Goal: Information Seeking & Learning: Find specific page/section

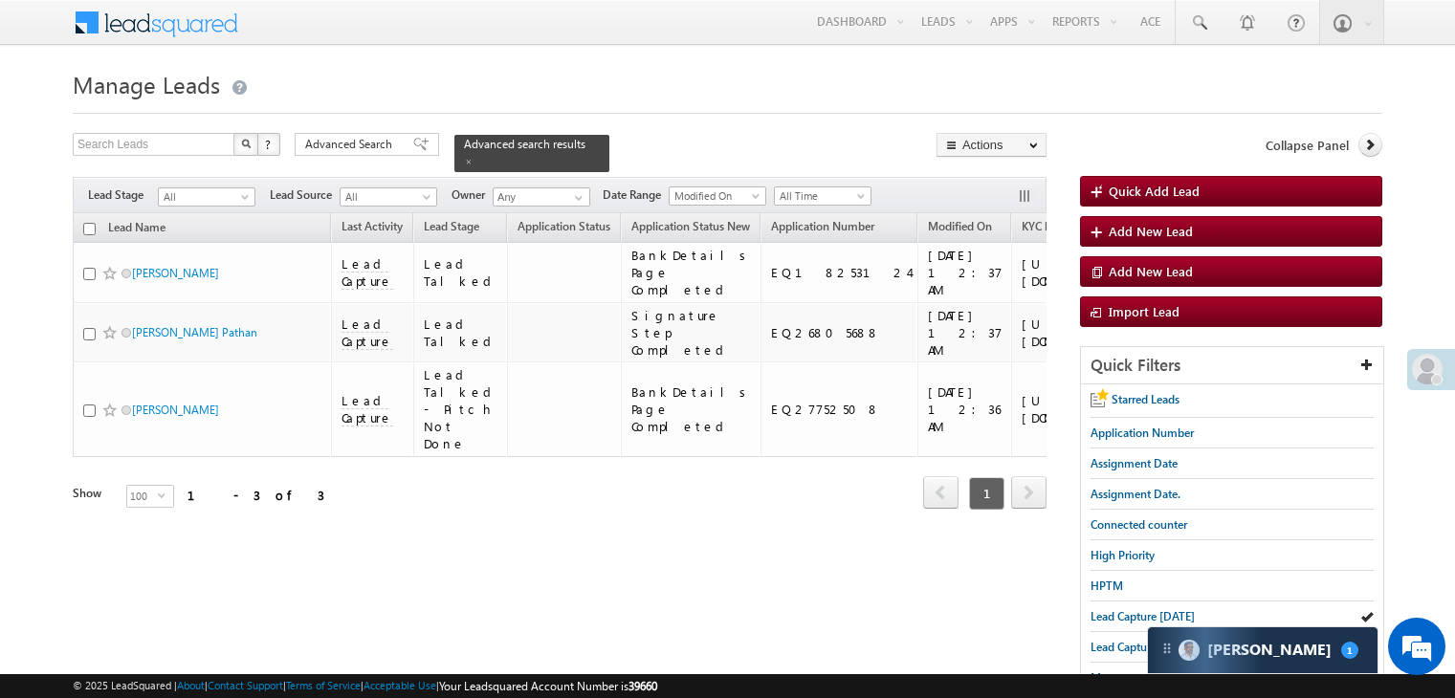
click at [1100, 617] on span "Lead Capture [DATE]" at bounding box center [1142, 616] width 104 height 14
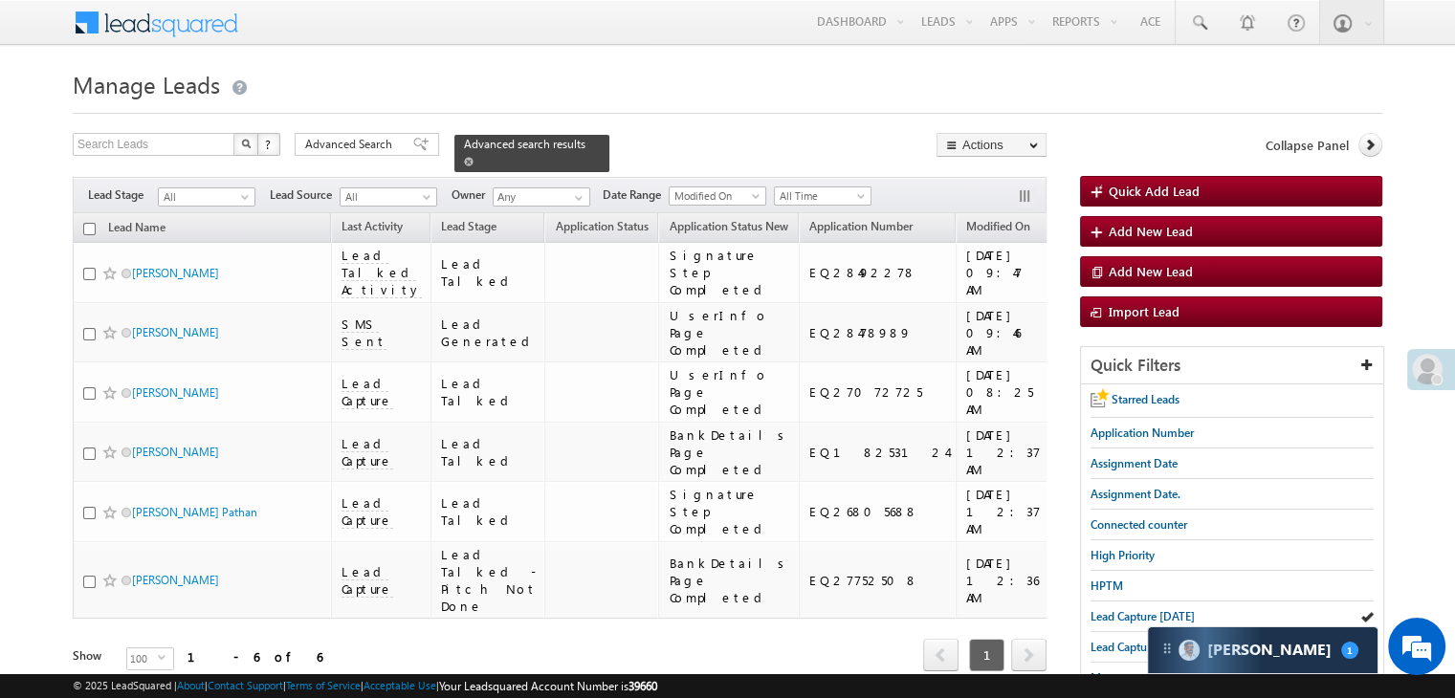
click at [473, 157] on span at bounding box center [469, 162] width 10 height 10
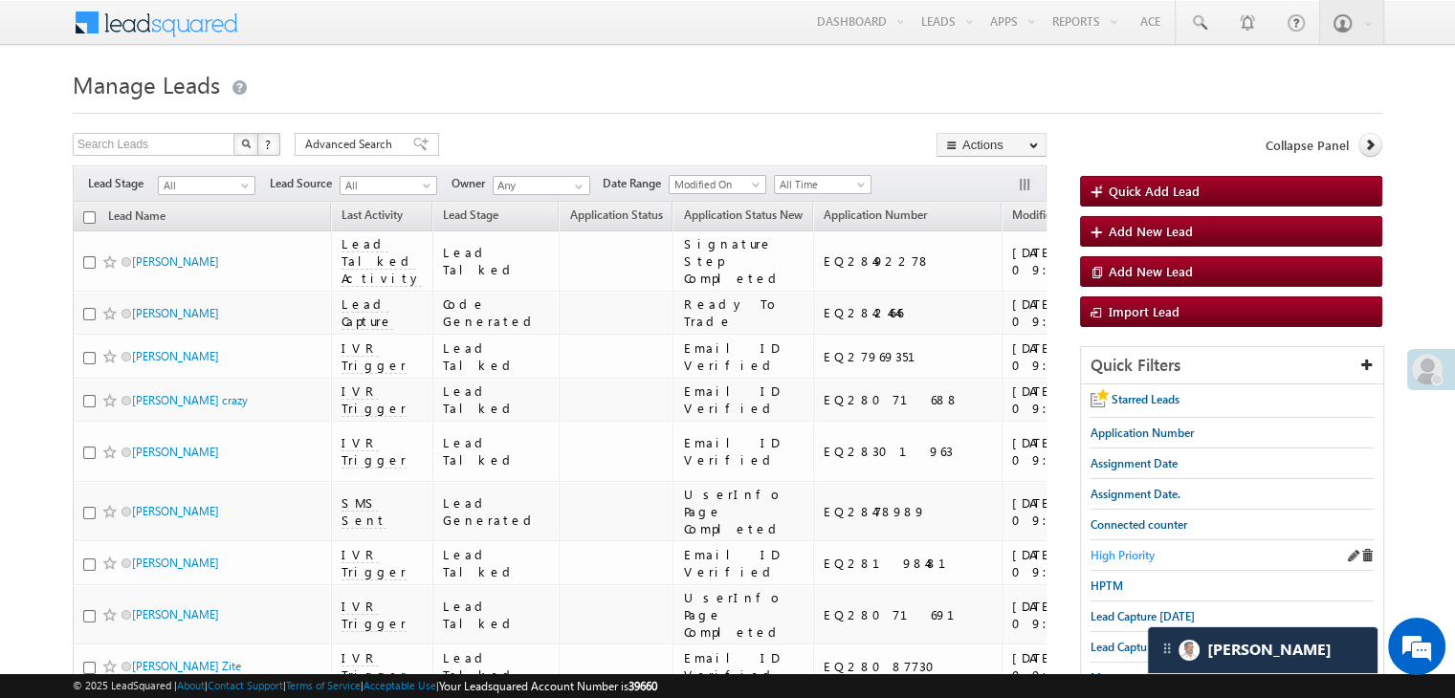
click at [1126, 551] on span "High Priority" at bounding box center [1122, 555] width 64 height 14
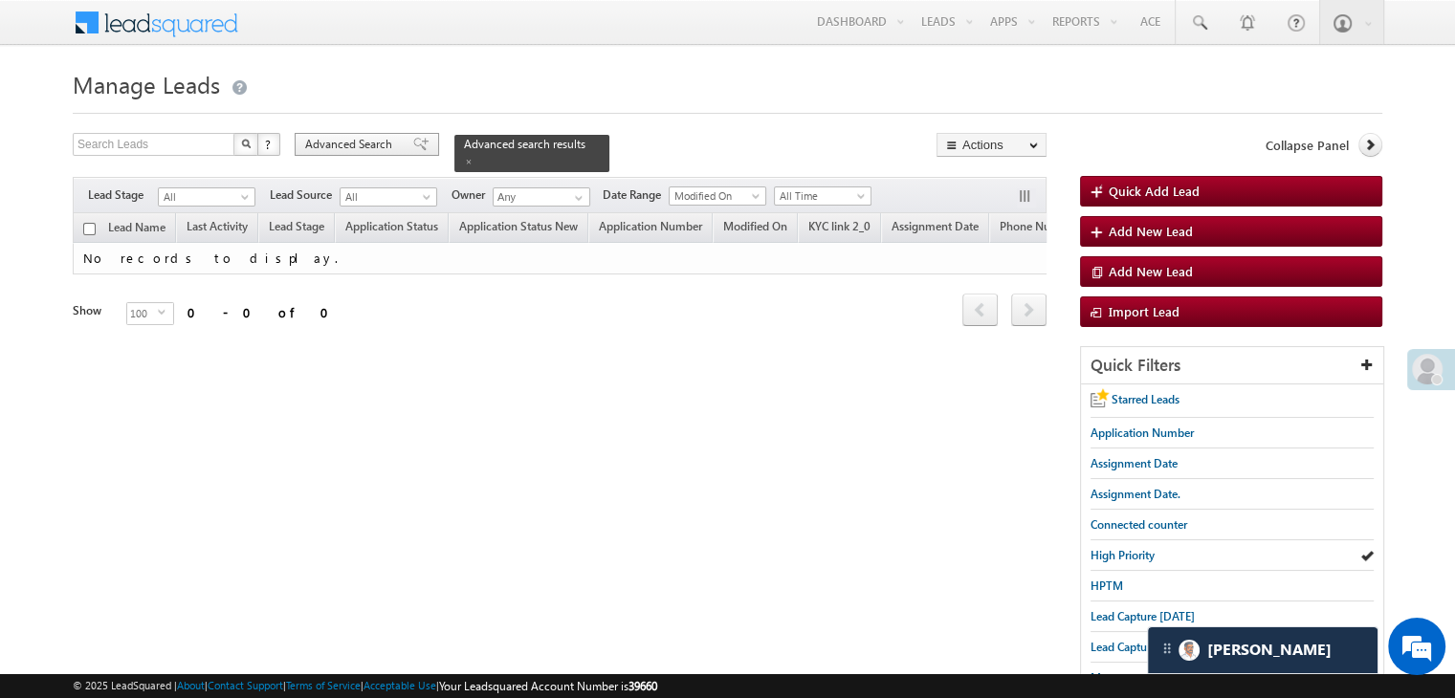
click at [323, 141] on span "Advanced Search" at bounding box center [351, 144] width 93 height 17
click at [0, 0] on h3 "Advanced Search" at bounding box center [0, 0] width 0 height 0
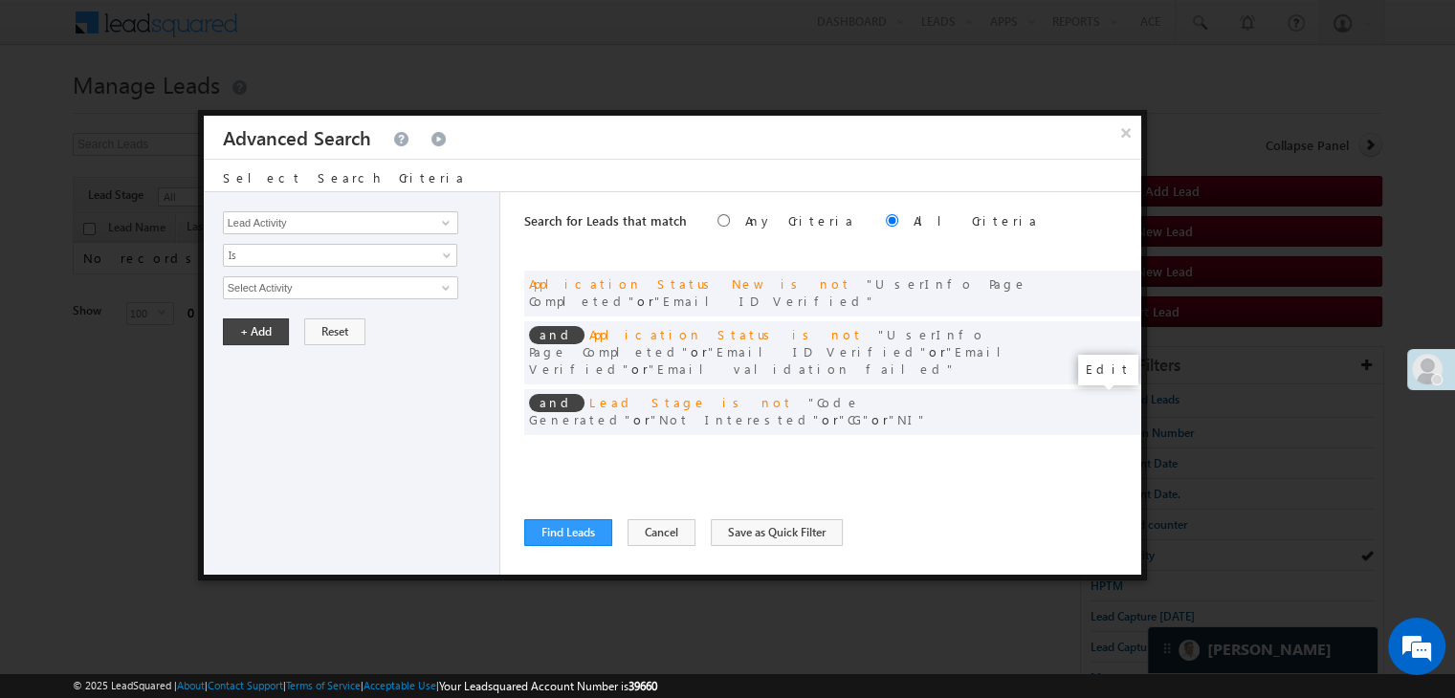
click at [1096, 445] on span at bounding box center [1096, 451] width 13 height 13
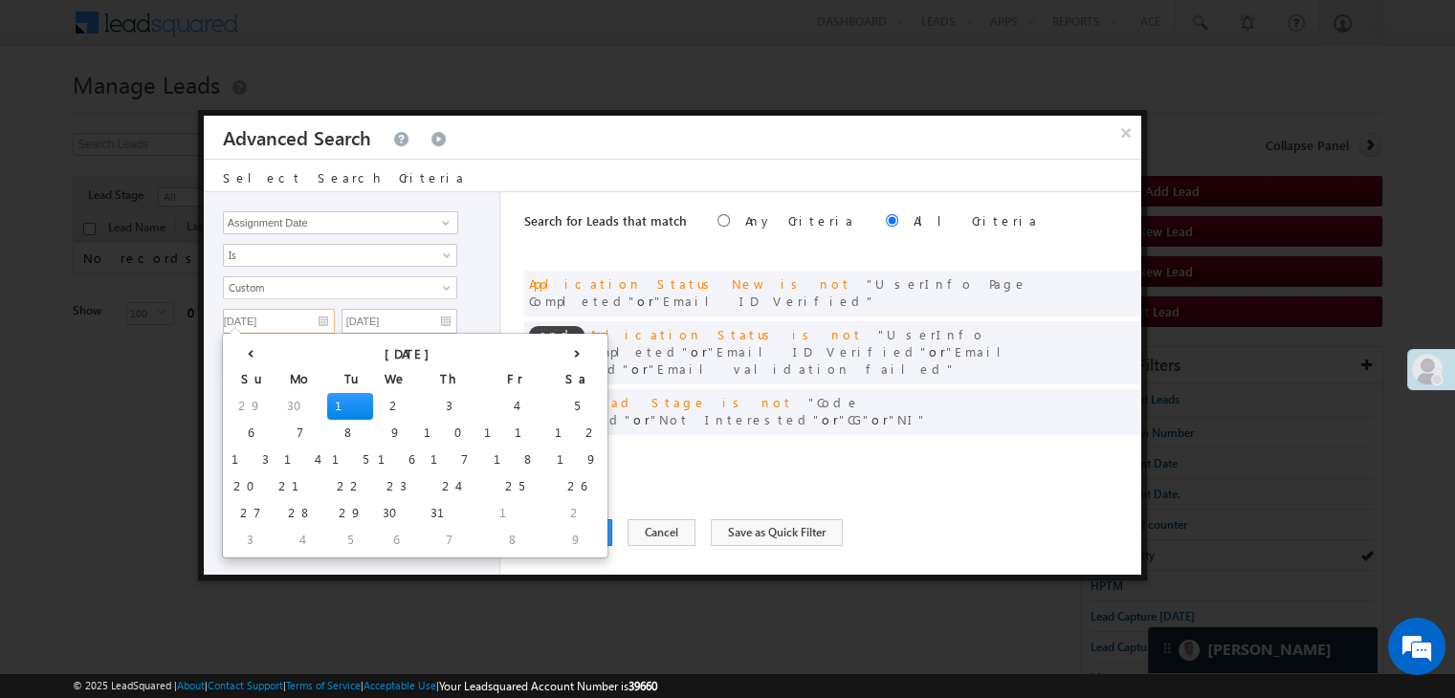
click at [314, 324] on input "07/01/25" at bounding box center [279, 321] width 112 height 25
click at [550, 353] on th "›" at bounding box center [577, 352] width 54 height 29
click at [512, 536] on td "5" at bounding box center [535, 540] width 46 height 27
type input "09/05/25"
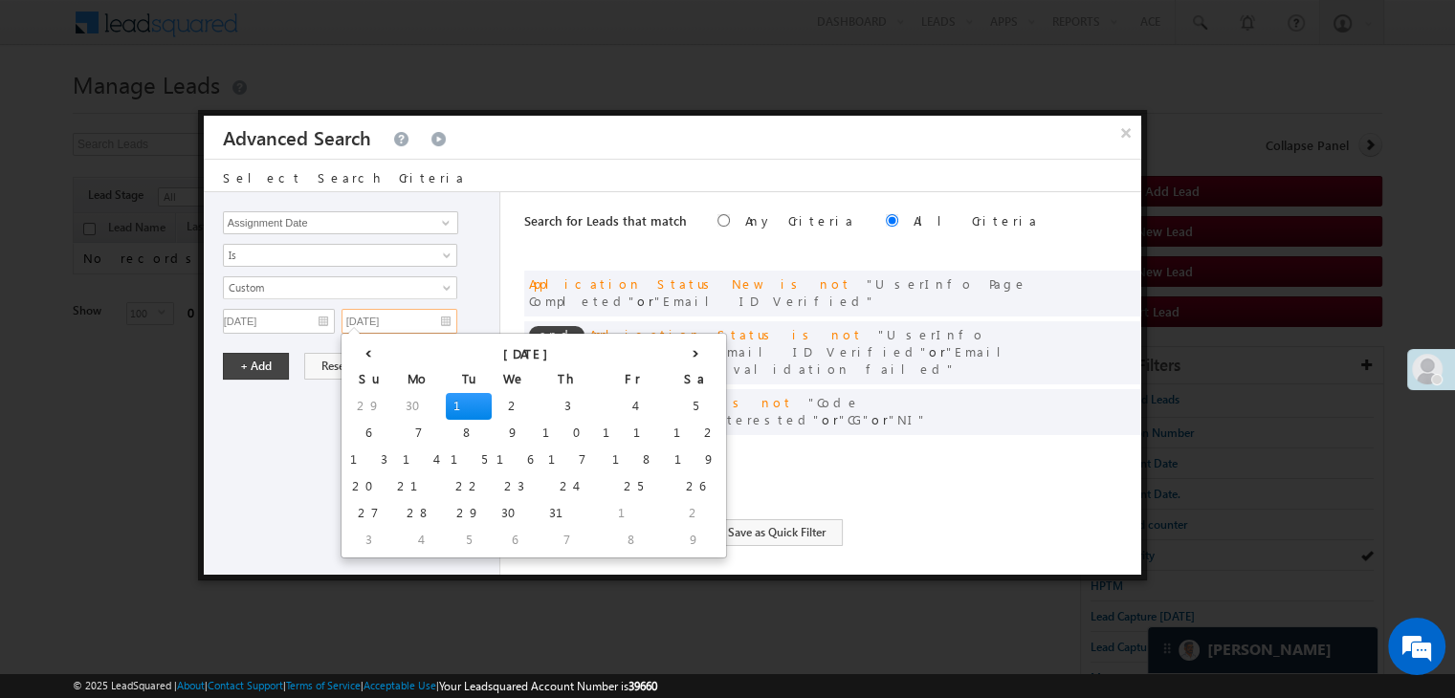
click at [418, 316] on input "07/01/25" at bounding box center [399, 321] width 116 height 25
click at [668, 353] on th "›" at bounding box center [695, 352] width 54 height 29
click at [630, 535] on td "5" at bounding box center [653, 540] width 46 height 27
type input "09/05/25"
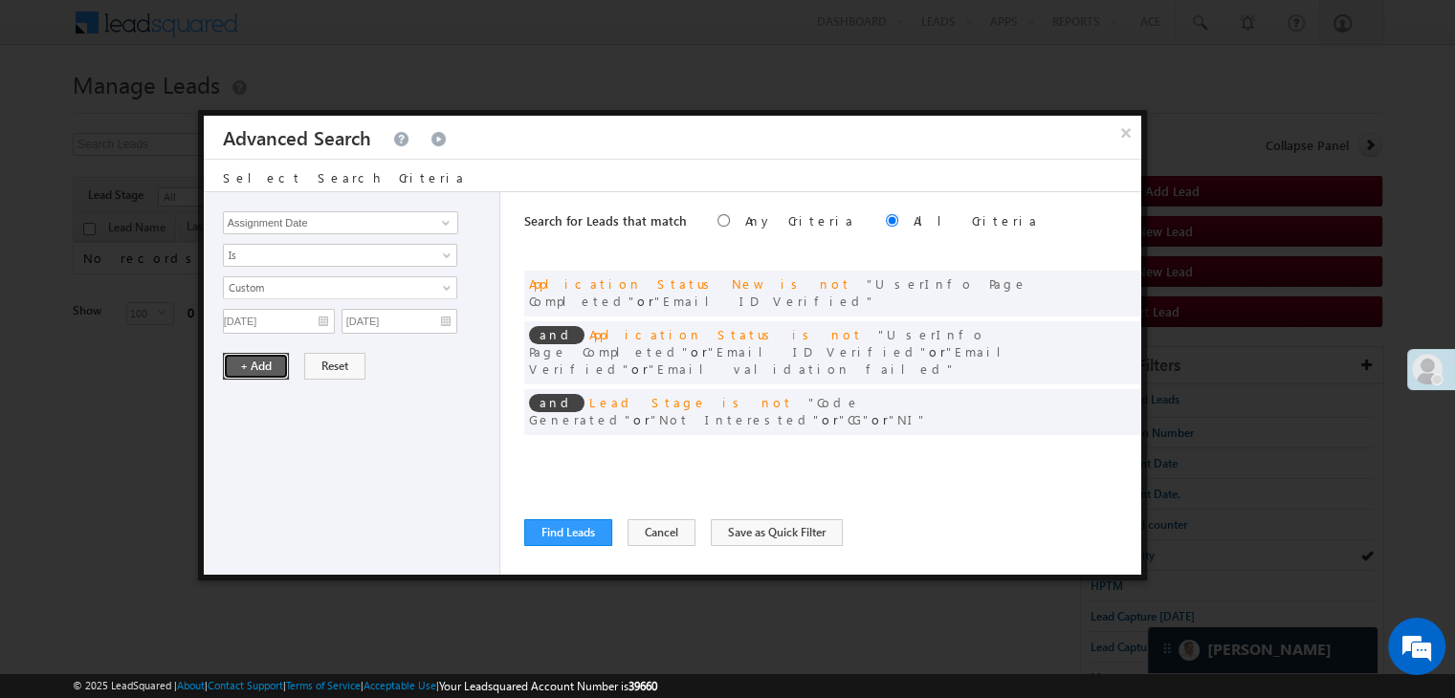
click at [231, 362] on button "+ Add" at bounding box center [256, 366] width 66 height 27
click at [574, 536] on button "Find Leads" at bounding box center [568, 532] width 88 height 27
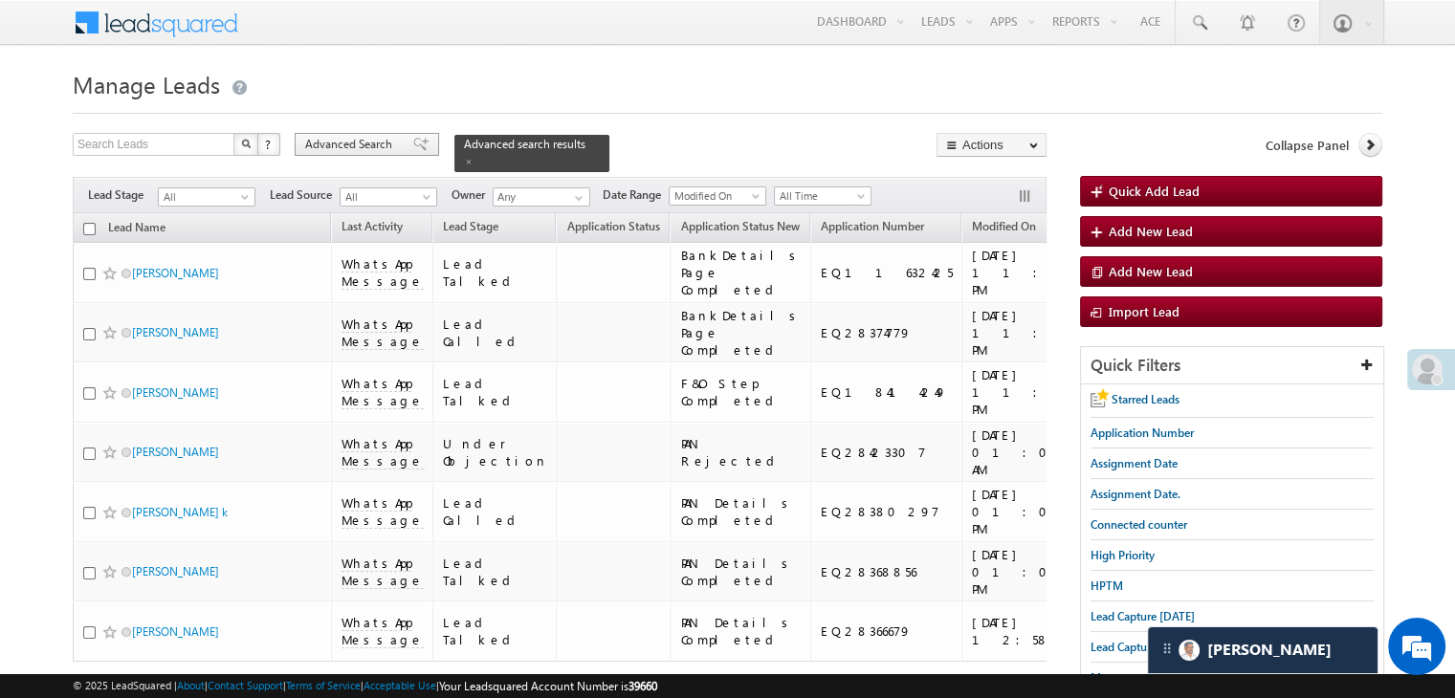
click at [369, 146] on span "Advanced Search" at bounding box center [351, 144] width 93 height 17
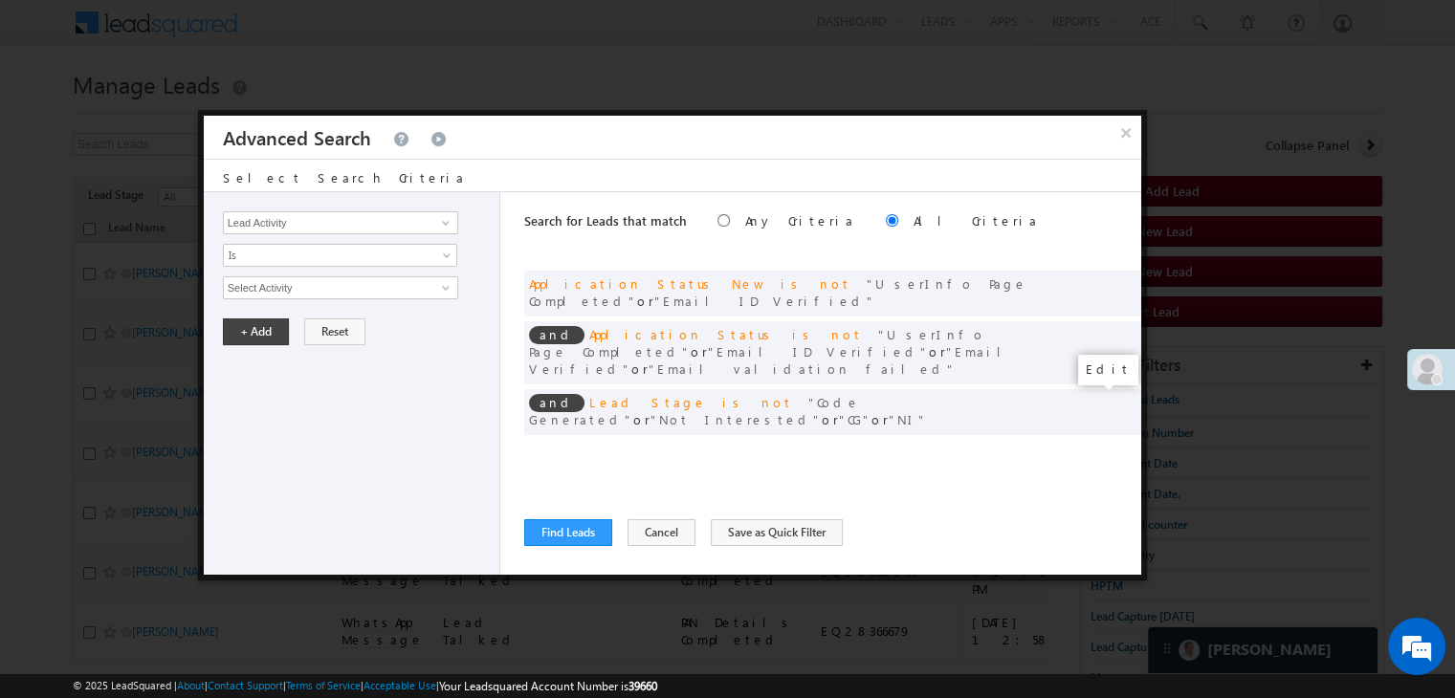
click at [1092, 445] on span at bounding box center [1096, 451] width 13 height 13
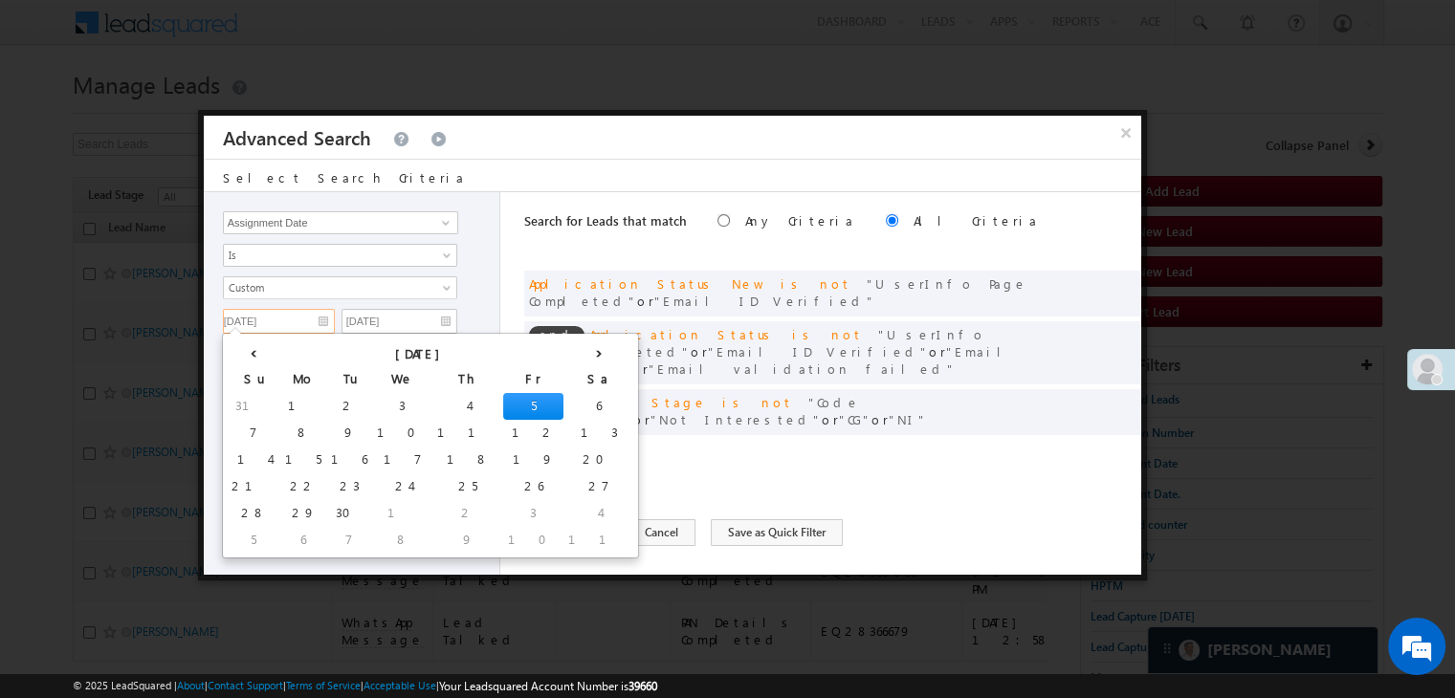
click at [309, 313] on input "09/05/25" at bounding box center [279, 321] width 112 height 25
click at [239, 399] on td "31" at bounding box center [254, 406] width 54 height 27
type input "08/31/25"
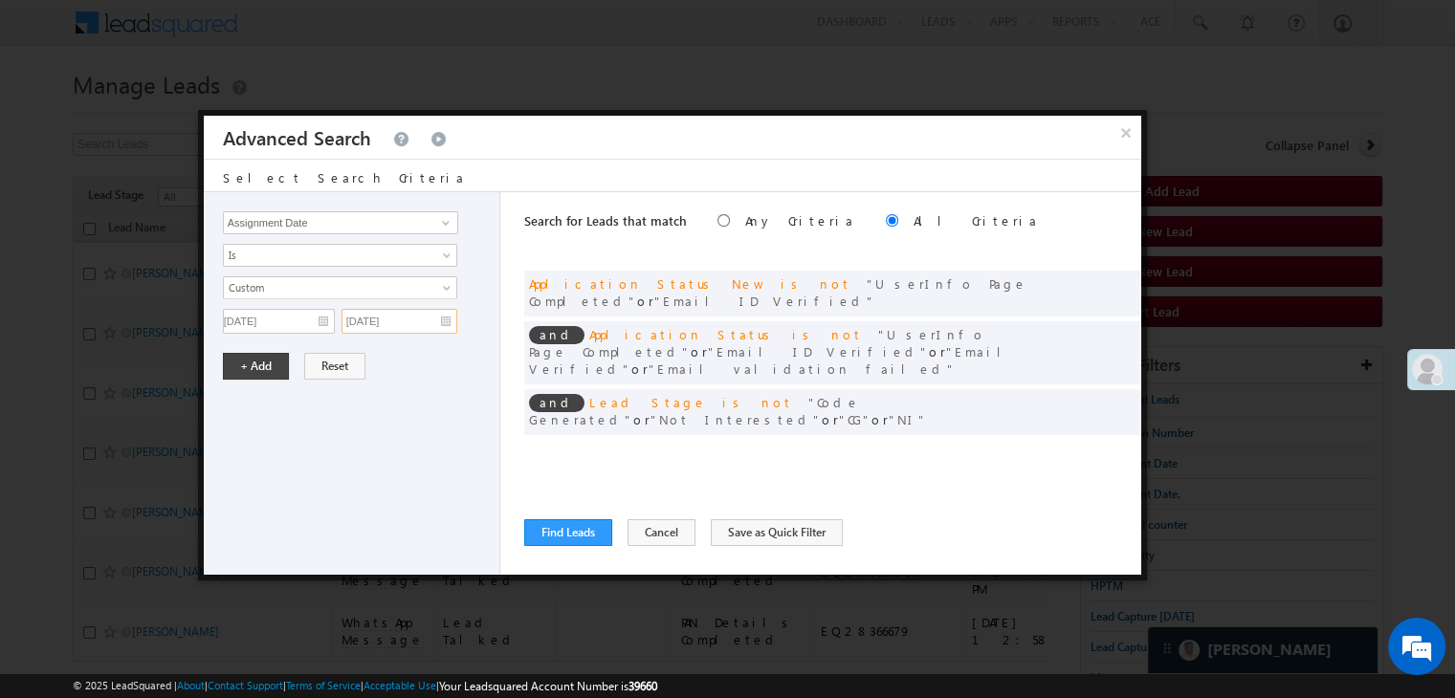
click at [427, 322] on input "09/05/25" at bounding box center [399, 321] width 116 height 25
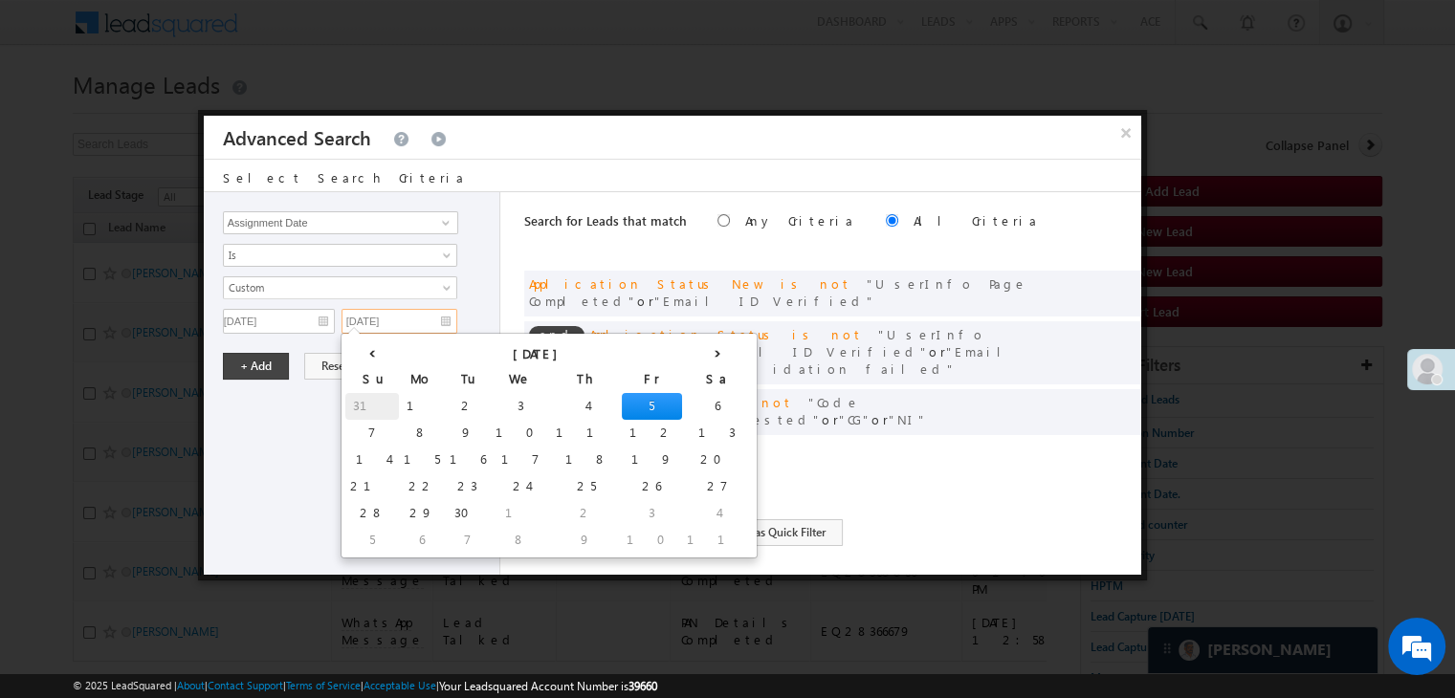
click at [361, 405] on td "31" at bounding box center [372, 406] width 54 height 27
type input "08/31/25"
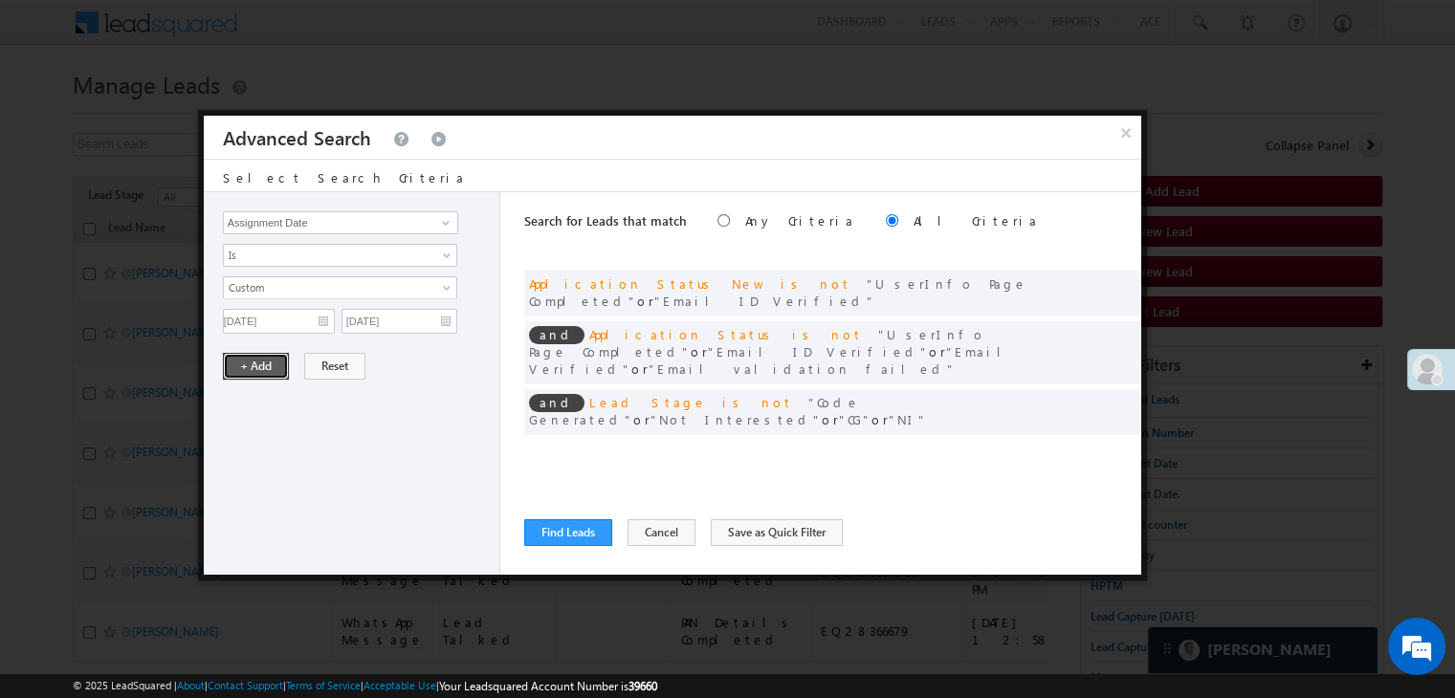
click at [247, 364] on button "+ Add" at bounding box center [256, 366] width 66 height 27
click at [574, 531] on button "Find Leads" at bounding box center [568, 532] width 88 height 27
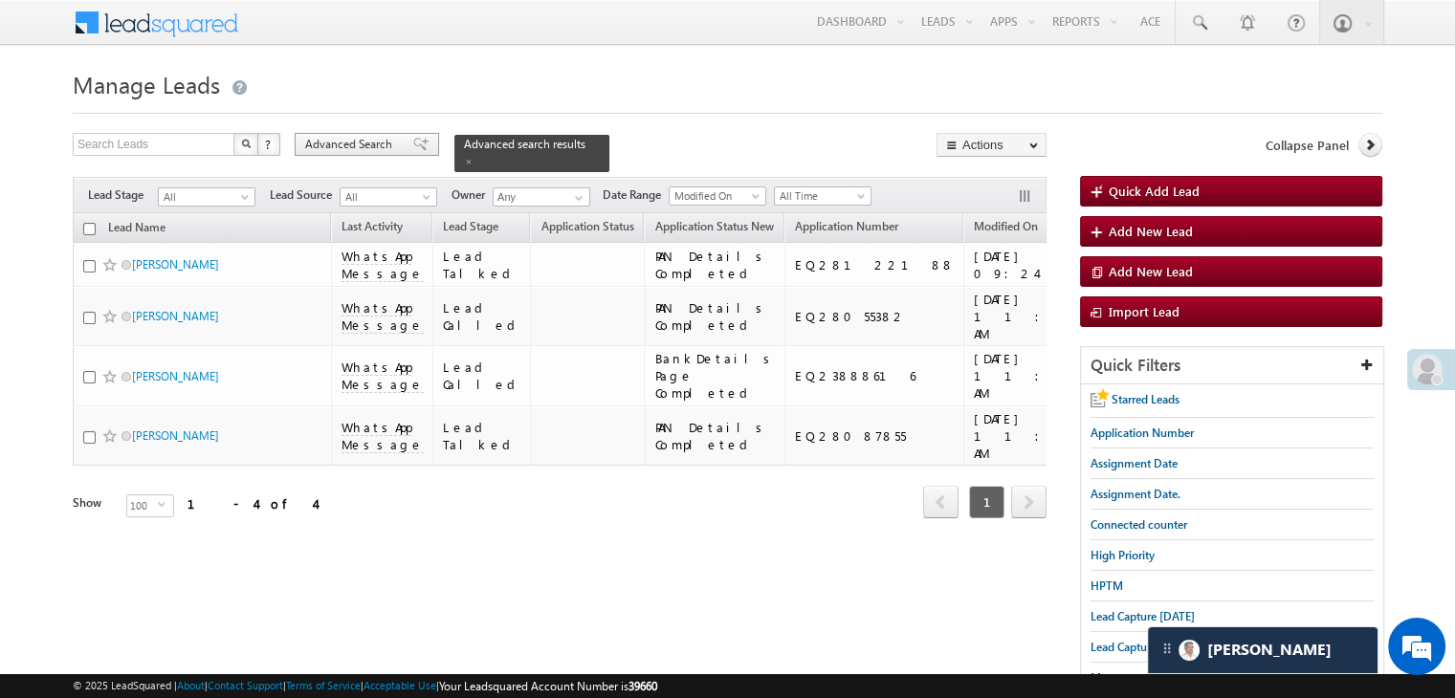
click at [373, 141] on span "Advanced Search" at bounding box center [351, 144] width 93 height 17
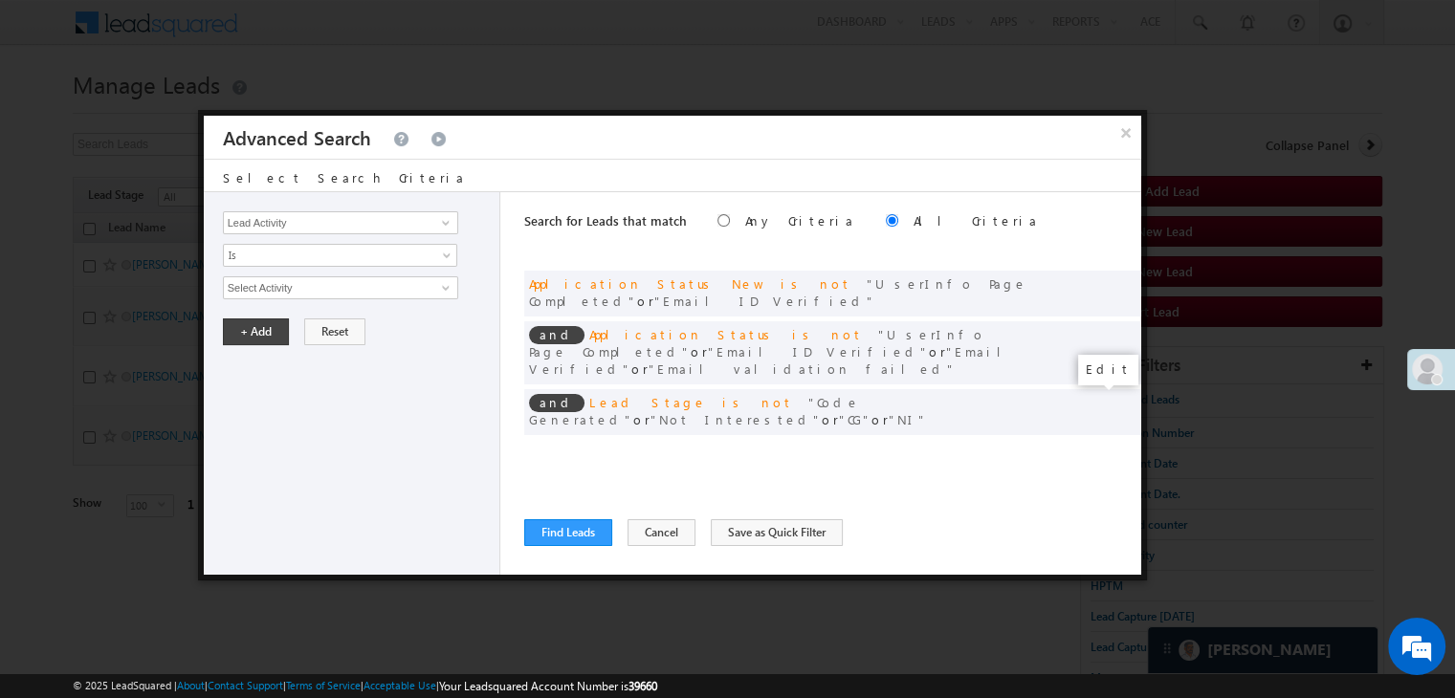
click at [1093, 445] on span at bounding box center [1096, 451] width 13 height 13
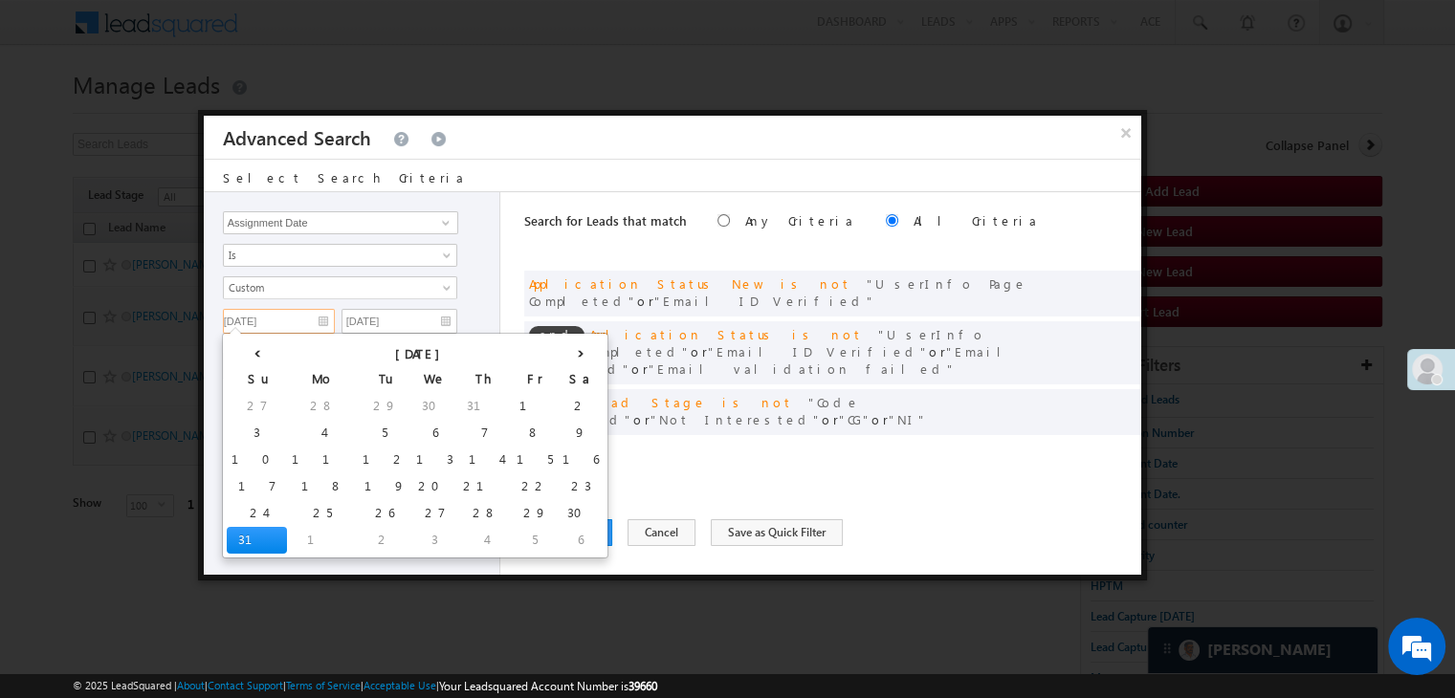
click at [293, 312] on input "08/31/25" at bounding box center [279, 321] width 112 height 25
click at [287, 544] on td "1" at bounding box center [322, 540] width 71 height 27
type input "[DATE]"
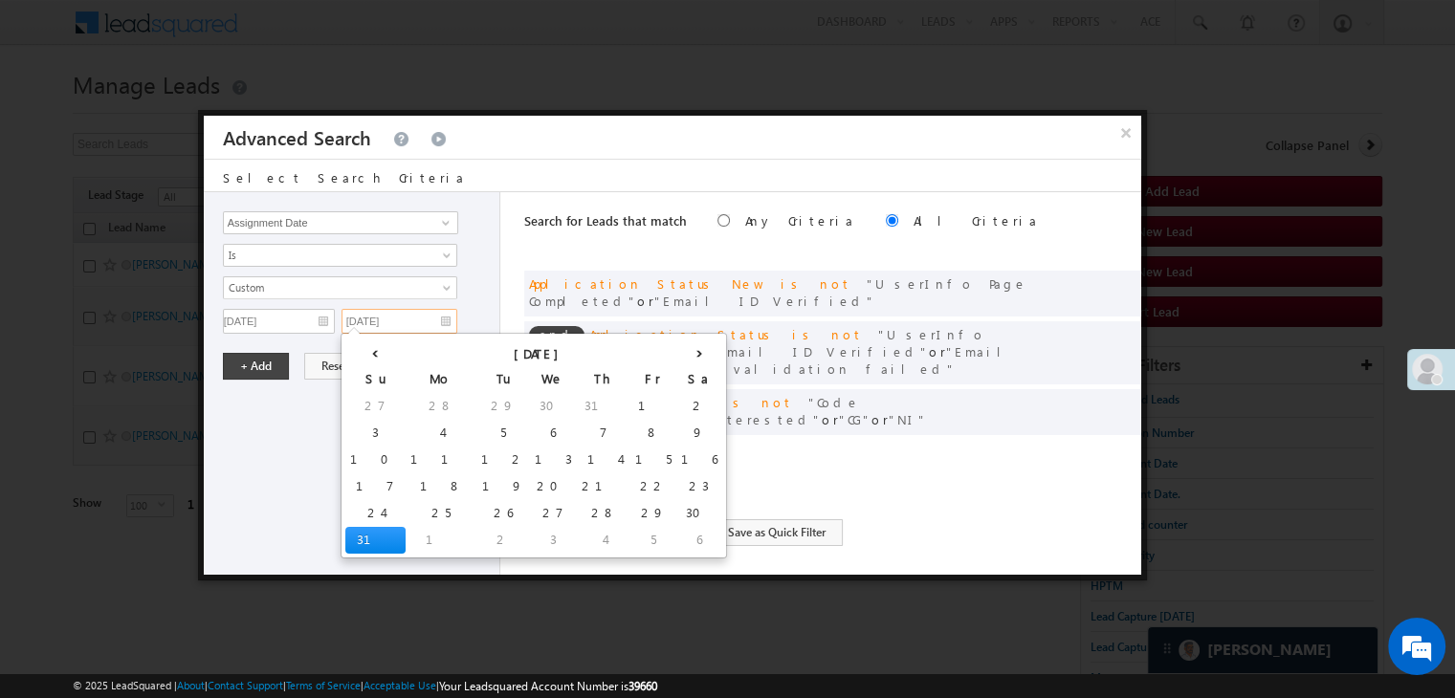
click at [433, 324] on input "08/31/25" at bounding box center [399, 321] width 116 height 25
click at [577, 529] on td "4" at bounding box center [604, 540] width 54 height 27
type input "[DATE]"
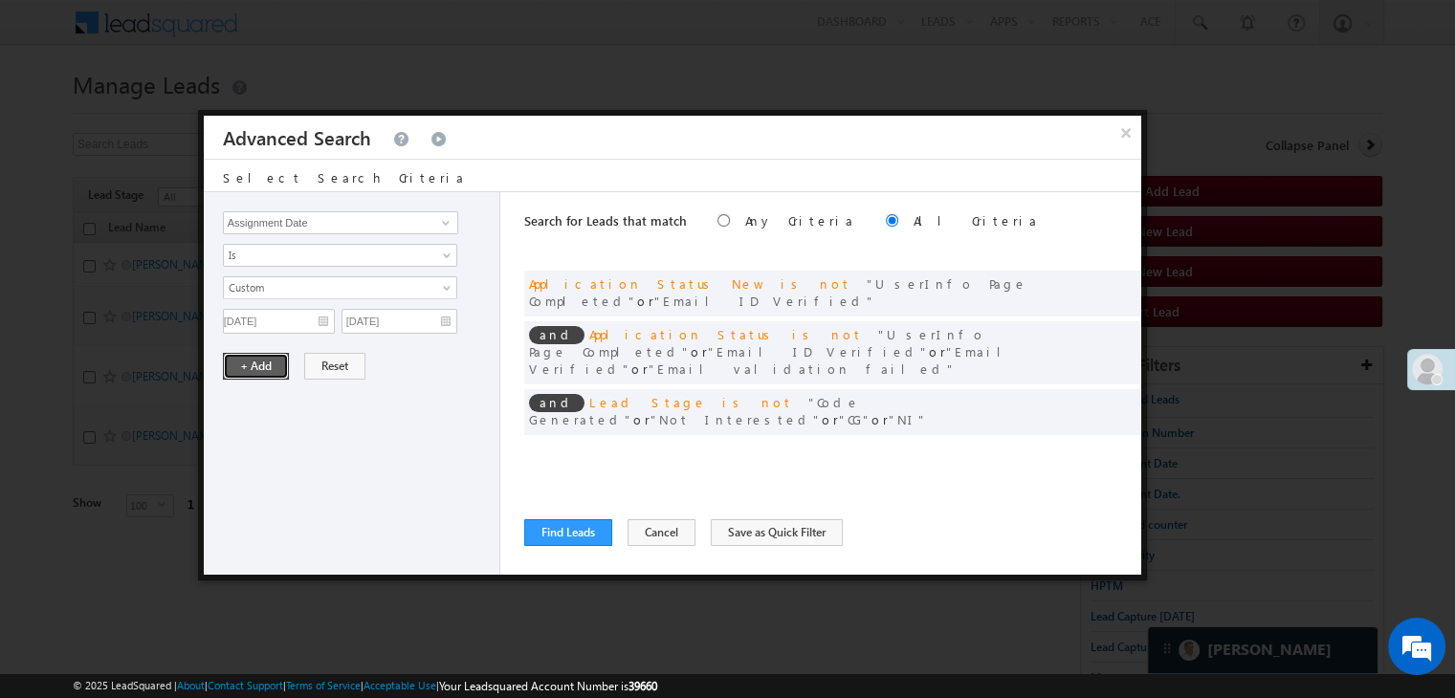
click at [272, 359] on button "+ Add" at bounding box center [256, 366] width 66 height 27
click at [543, 536] on button "Find Leads" at bounding box center [568, 532] width 88 height 27
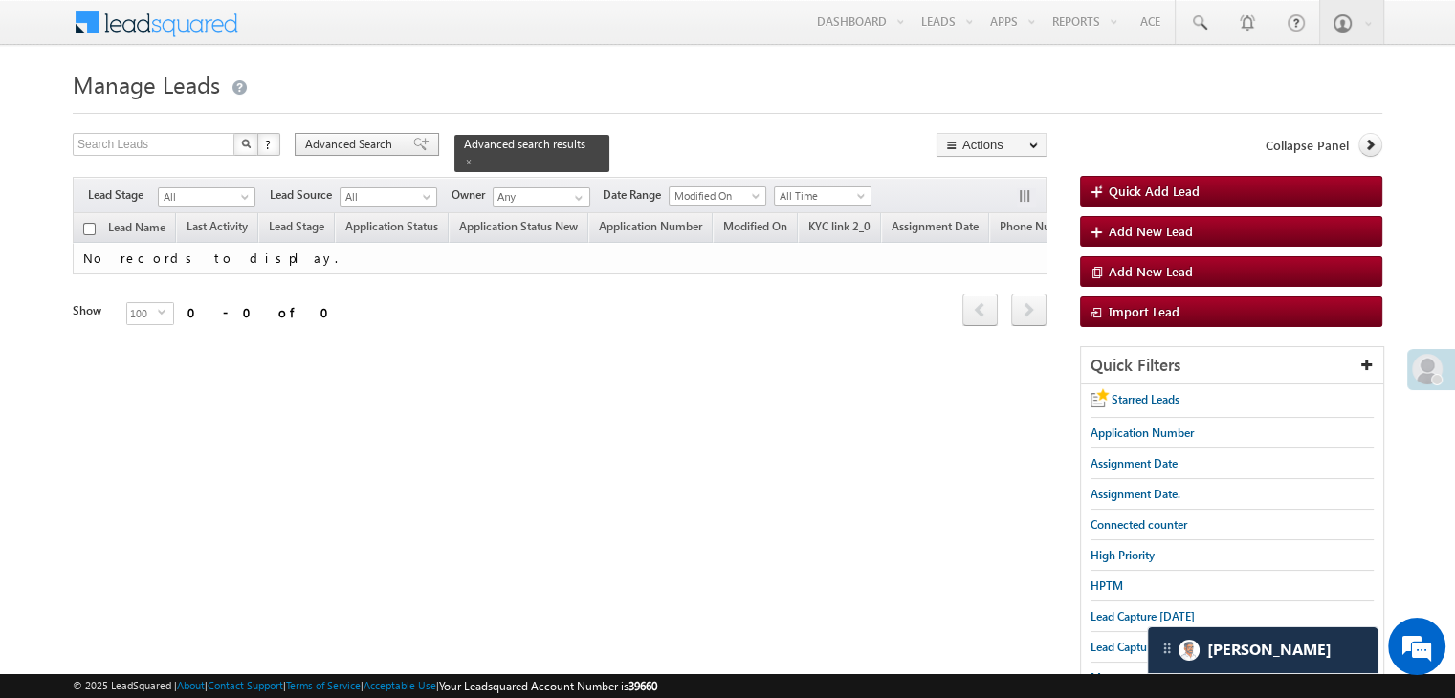
click at [398, 145] on div "Advanced Search" at bounding box center [367, 144] width 144 height 23
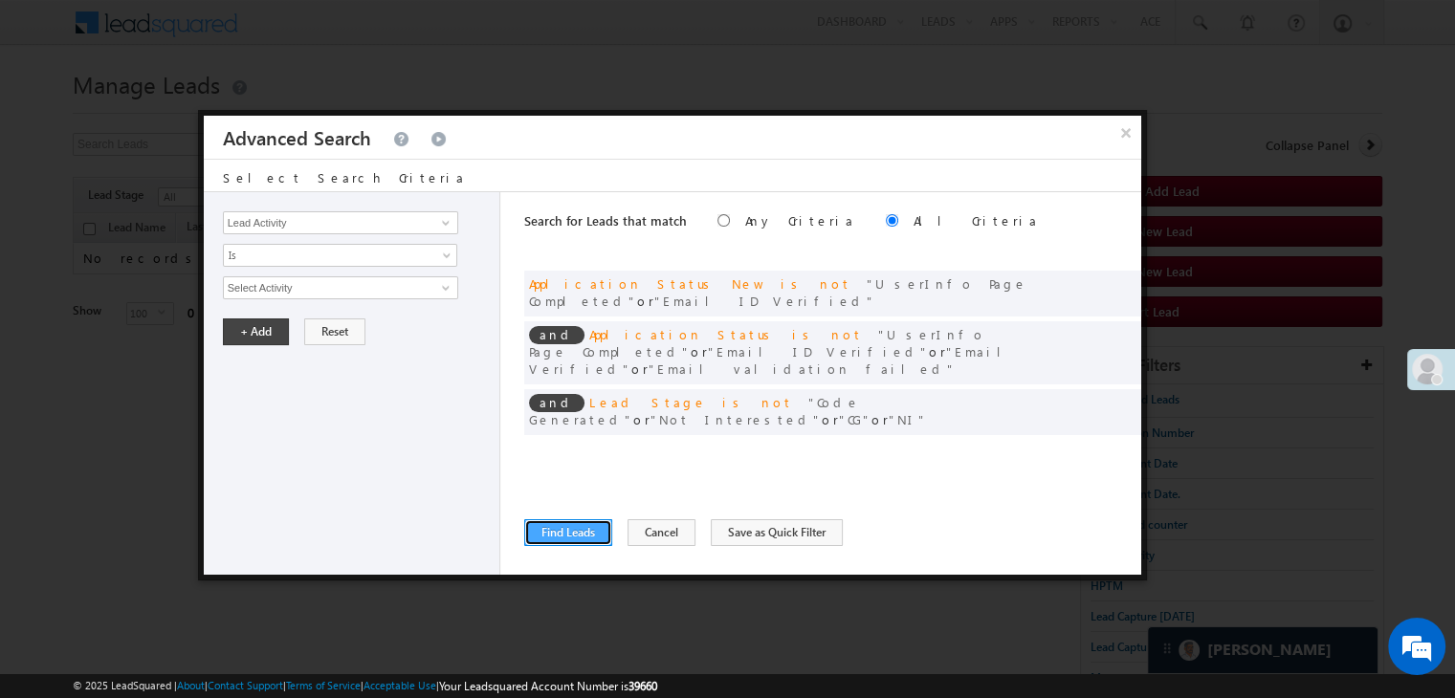
click at [563, 531] on button "Find Leads" at bounding box center [568, 532] width 88 height 27
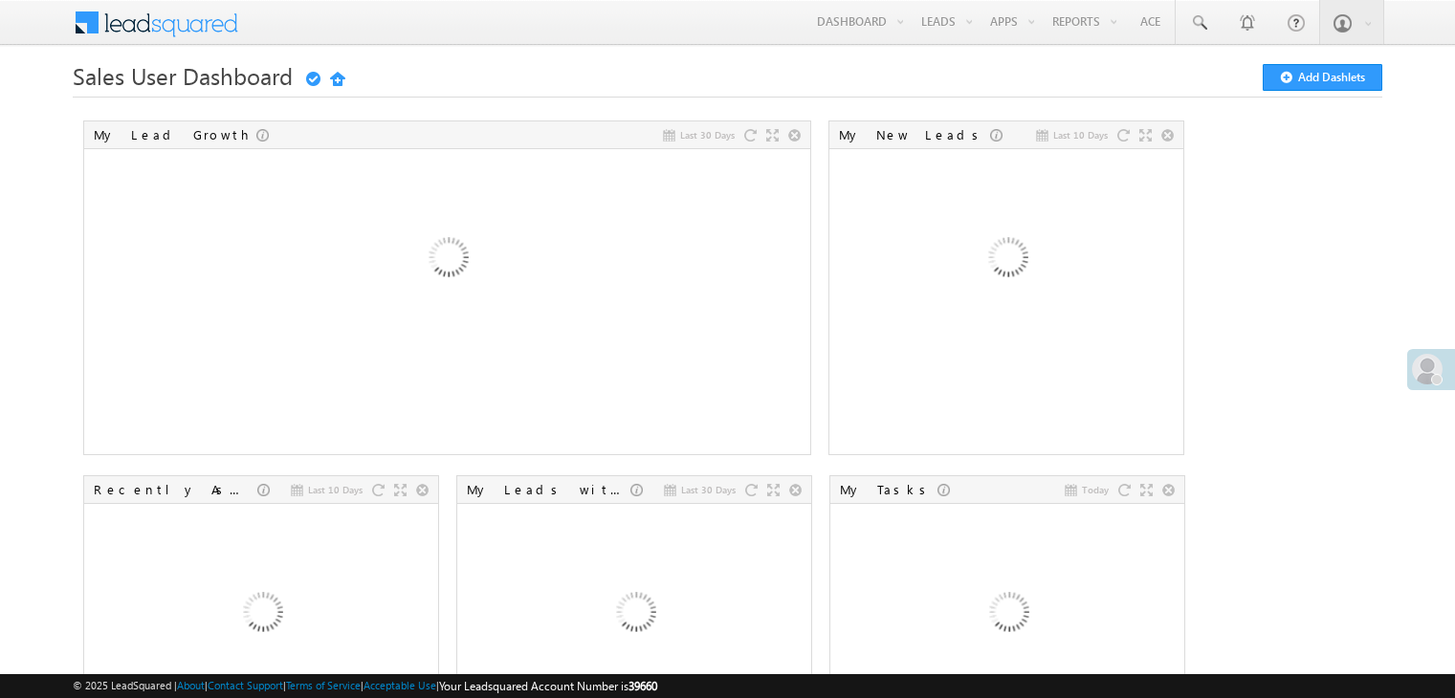
click at [1413, 369] on span at bounding box center [1426, 369] width 31 height 31
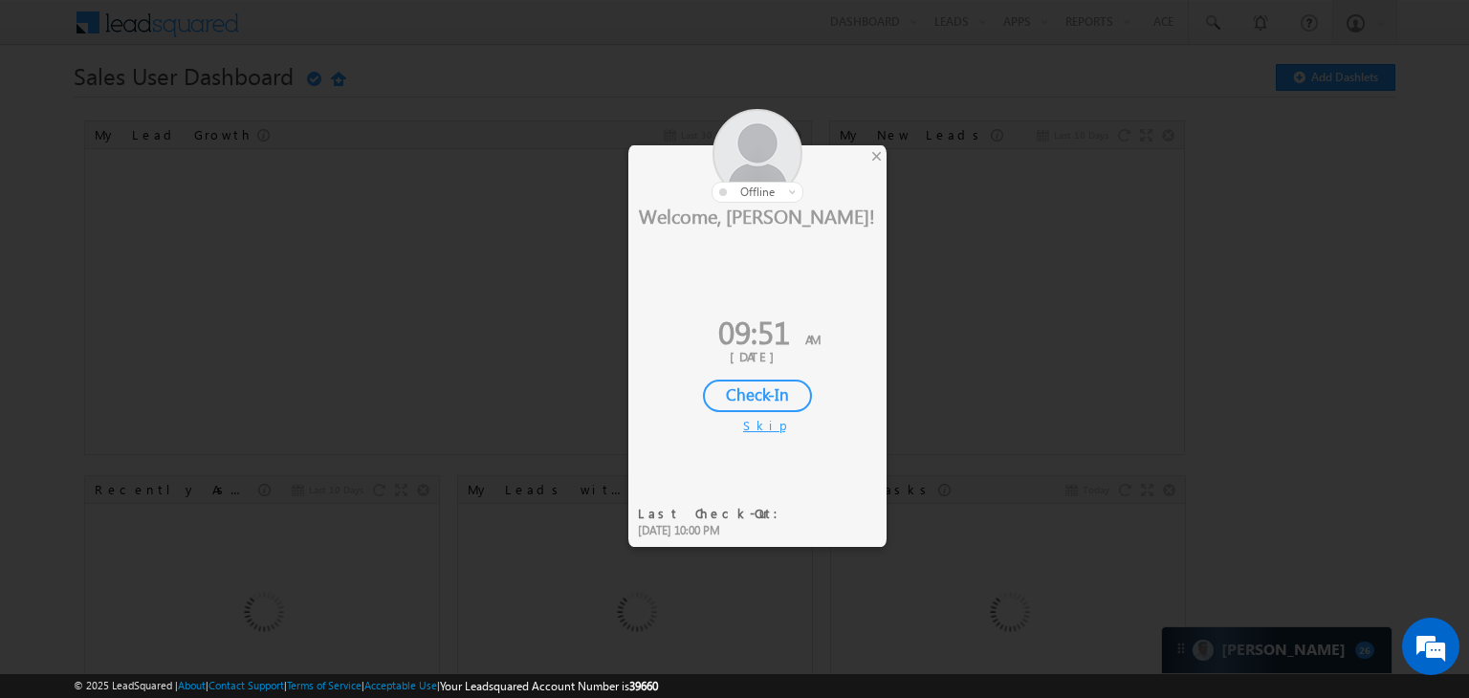
click at [766, 388] on div "Check-In" at bounding box center [757, 396] width 109 height 33
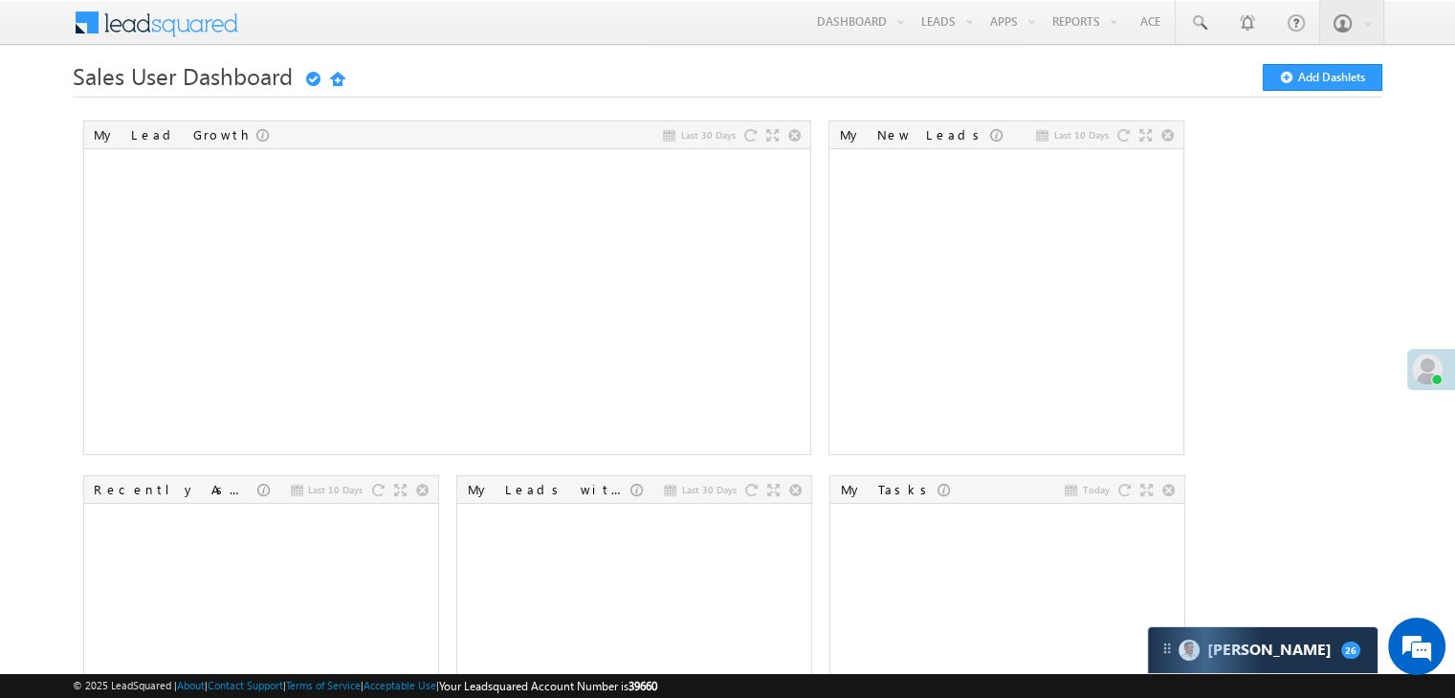
click at [1423, 368] on span at bounding box center [1426, 369] width 31 height 31
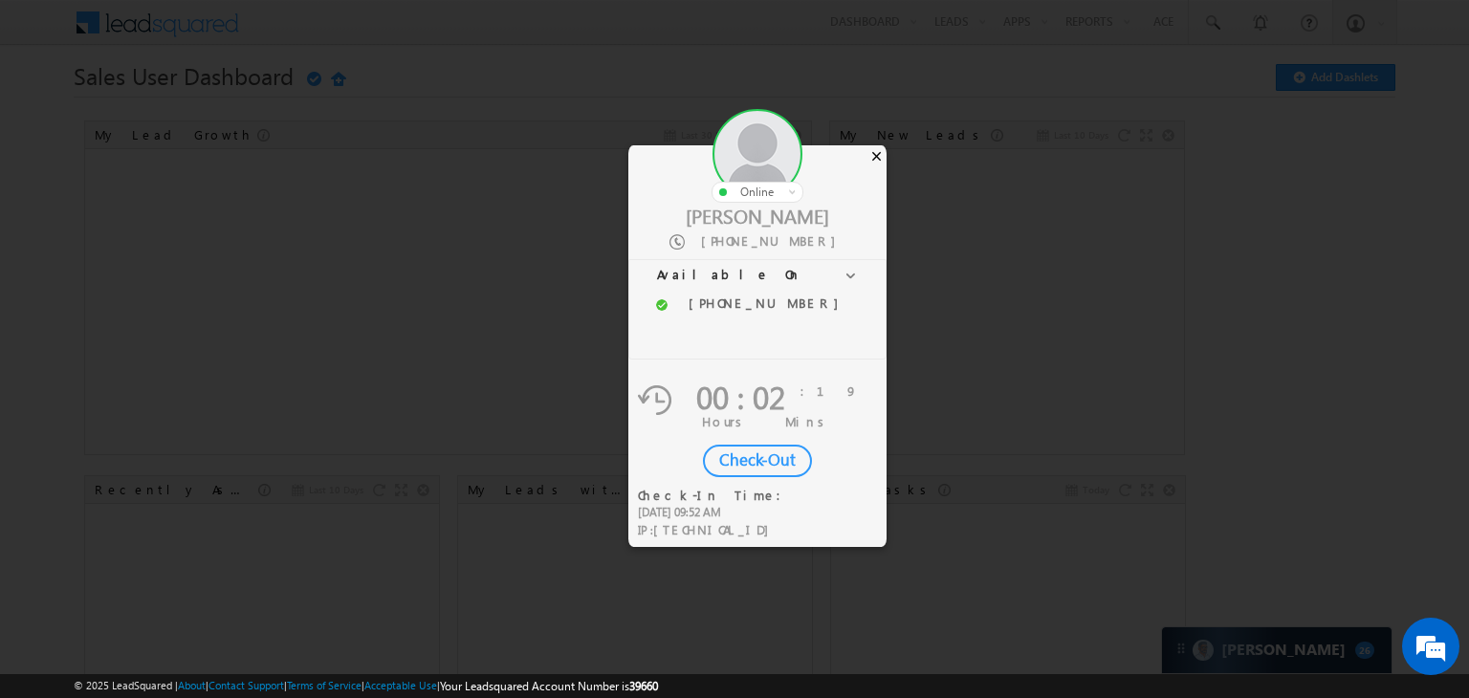
click at [877, 154] on div "×" at bounding box center [876, 155] width 20 height 21
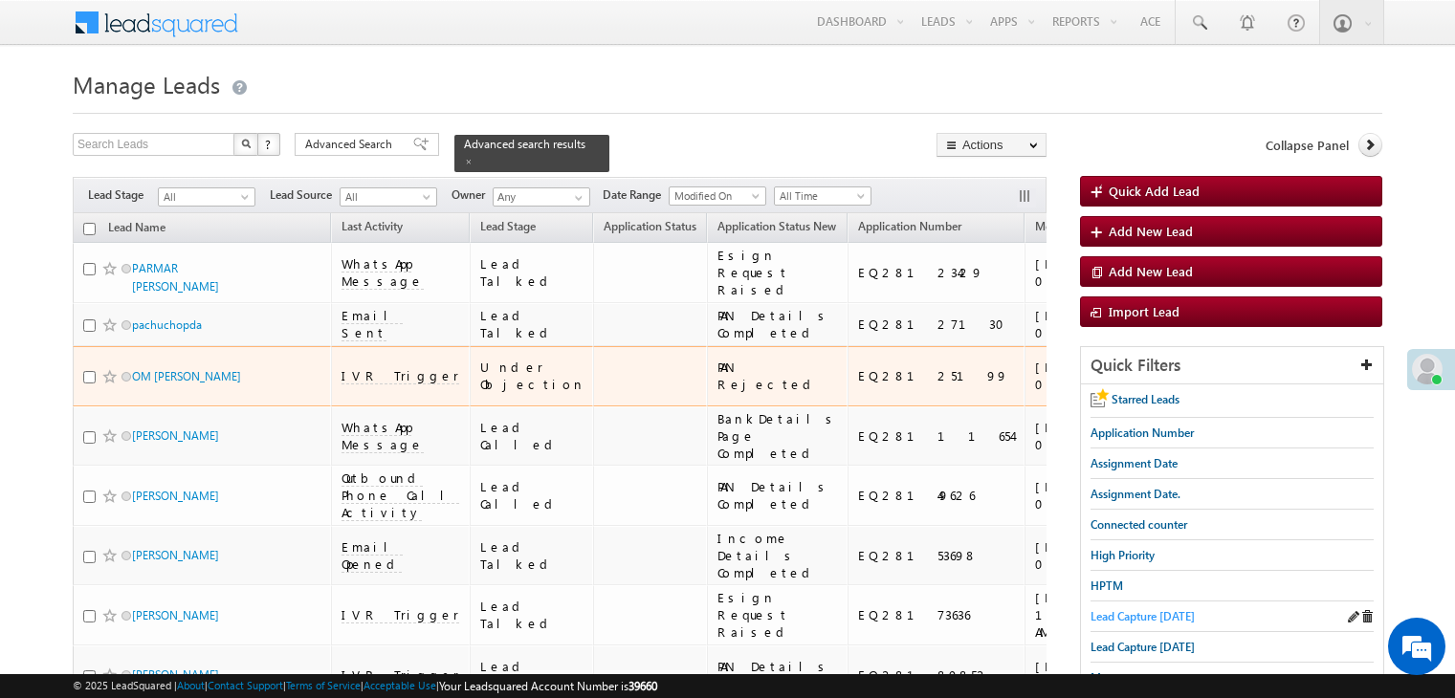
click at [1098, 613] on span "Lead Capture [DATE]" at bounding box center [1142, 616] width 104 height 14
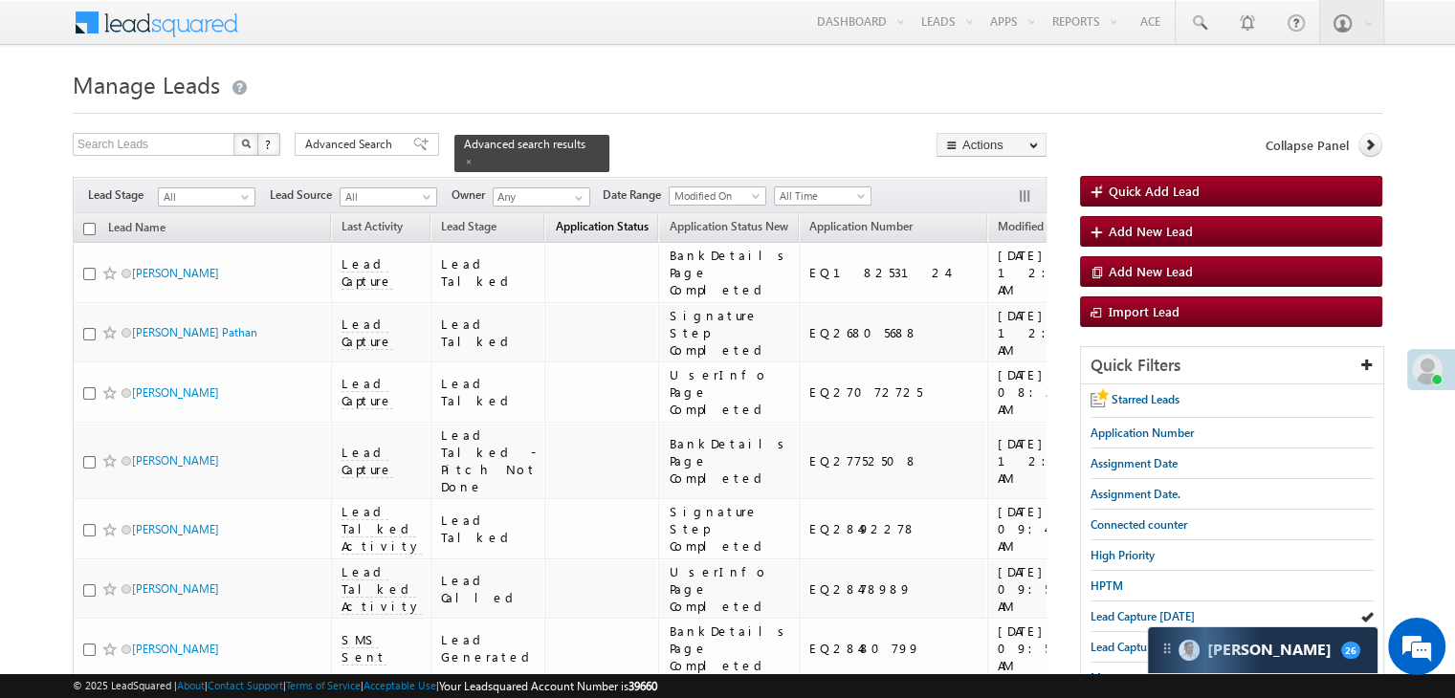
click at [572, 221] on span "Application Status" at bounding box center [601, 226] width 93 height 14
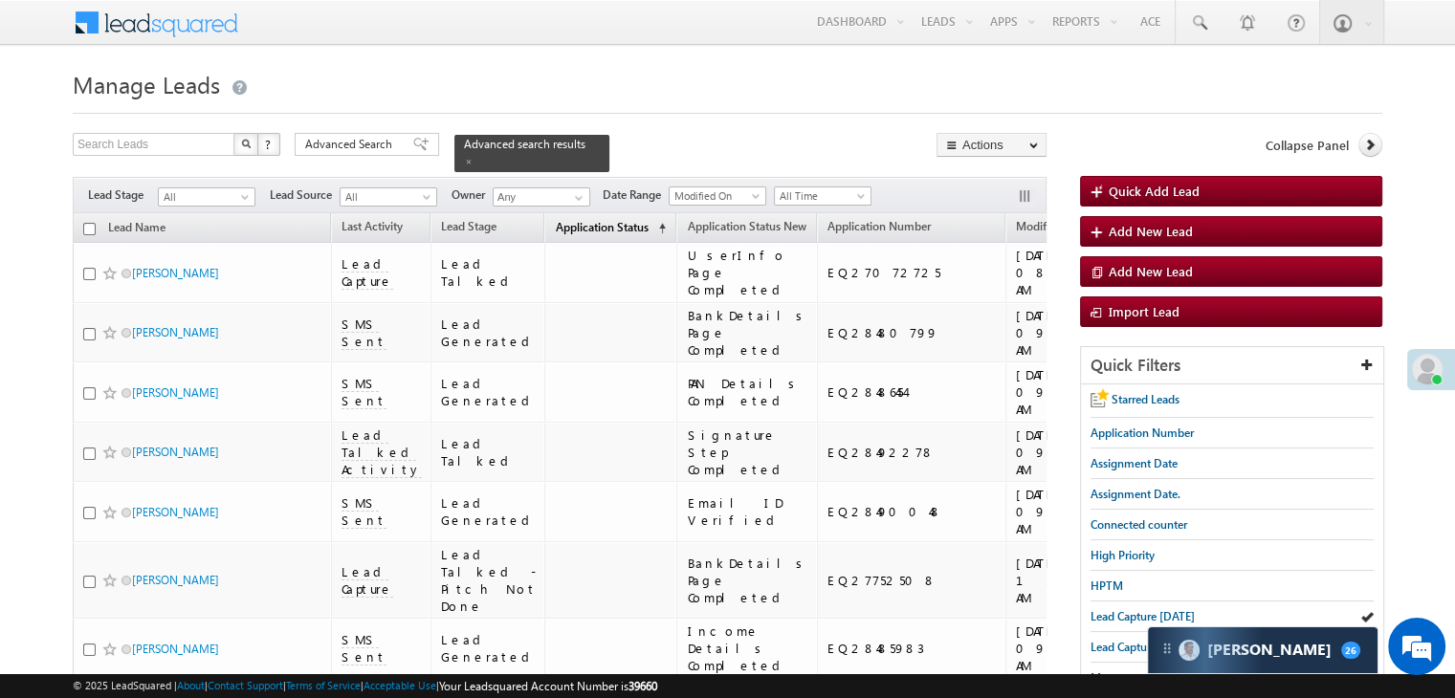
click at [572, 221] on span "Application Status" at bounding box center [601, 227] width 93 height 14
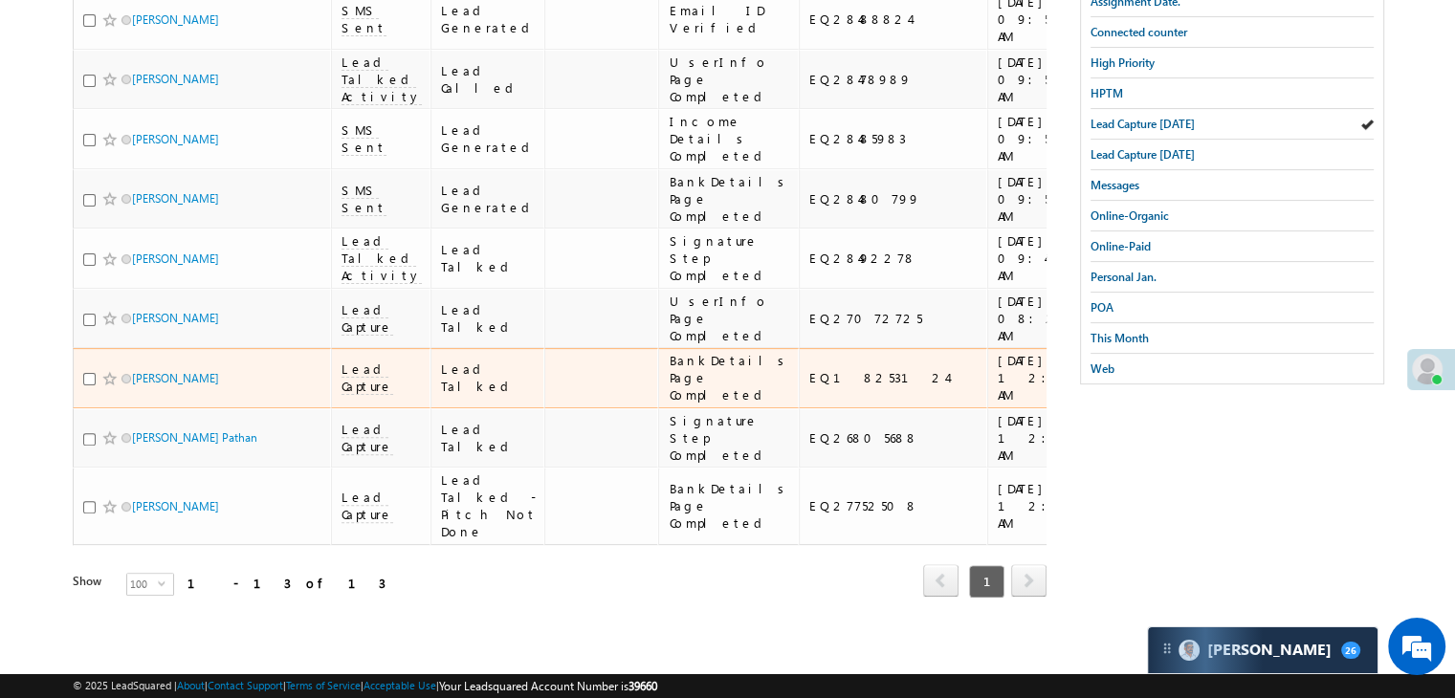
scroll to position [1144, 0]
